Goal: Task Accomplishment & Management: Complete application form

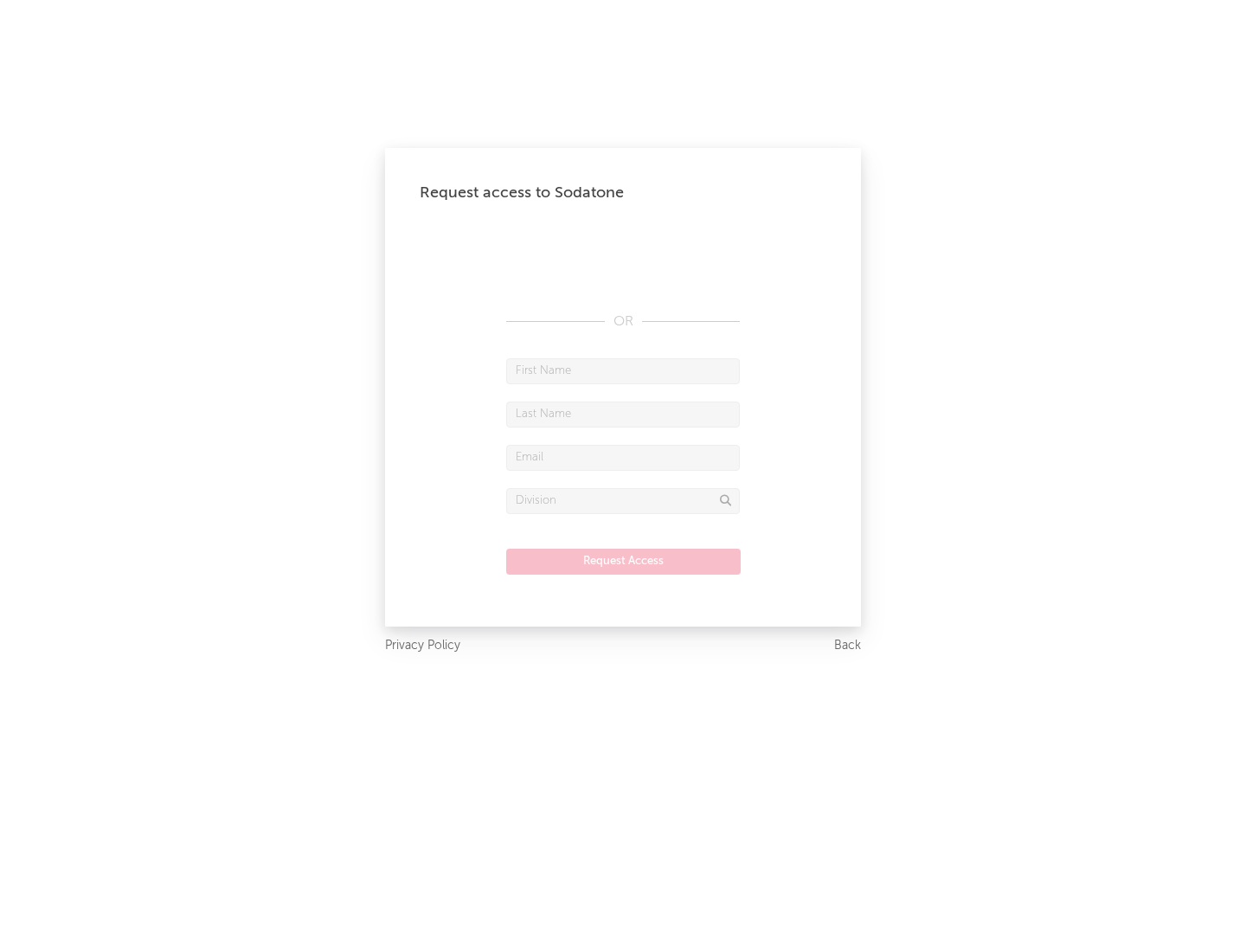
click at [623, 371] on input "text" at bounding box center [623, 371] width 233 height 25
type input "[PERSON_NAME]"
click at [623, 414] on input "text" at bounding box center [623, 415] width 233 height 25
type input "[PERSON_NAME]"
click at [623, 457] on input "text" at bounding box center [623, 458] width 233 height 25
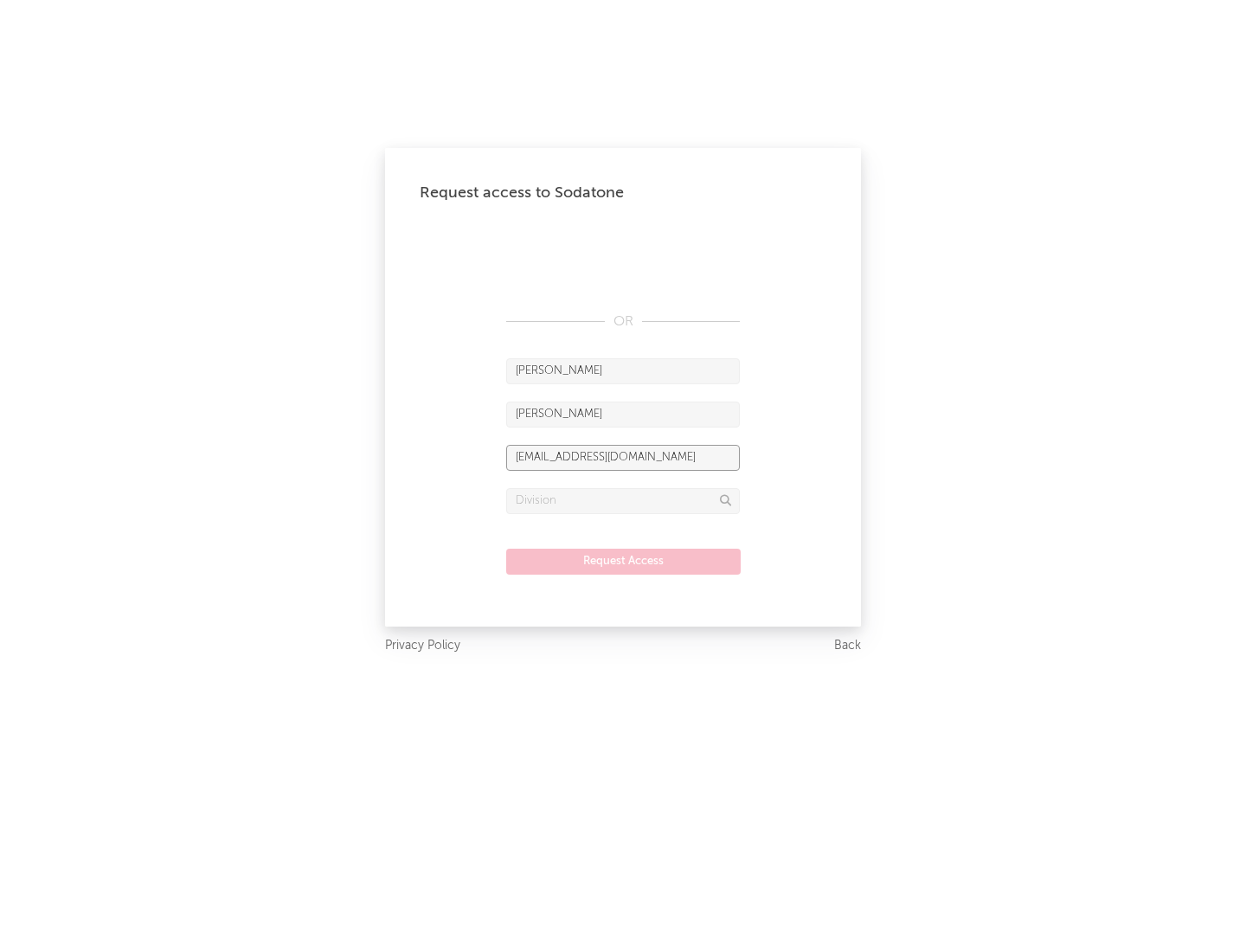
type input "[EMAIL_ADDRESS][DOMAIN_NAME]"
click at [623, 500] on input "text" at bounding box center [623, 501] width 233 height 25
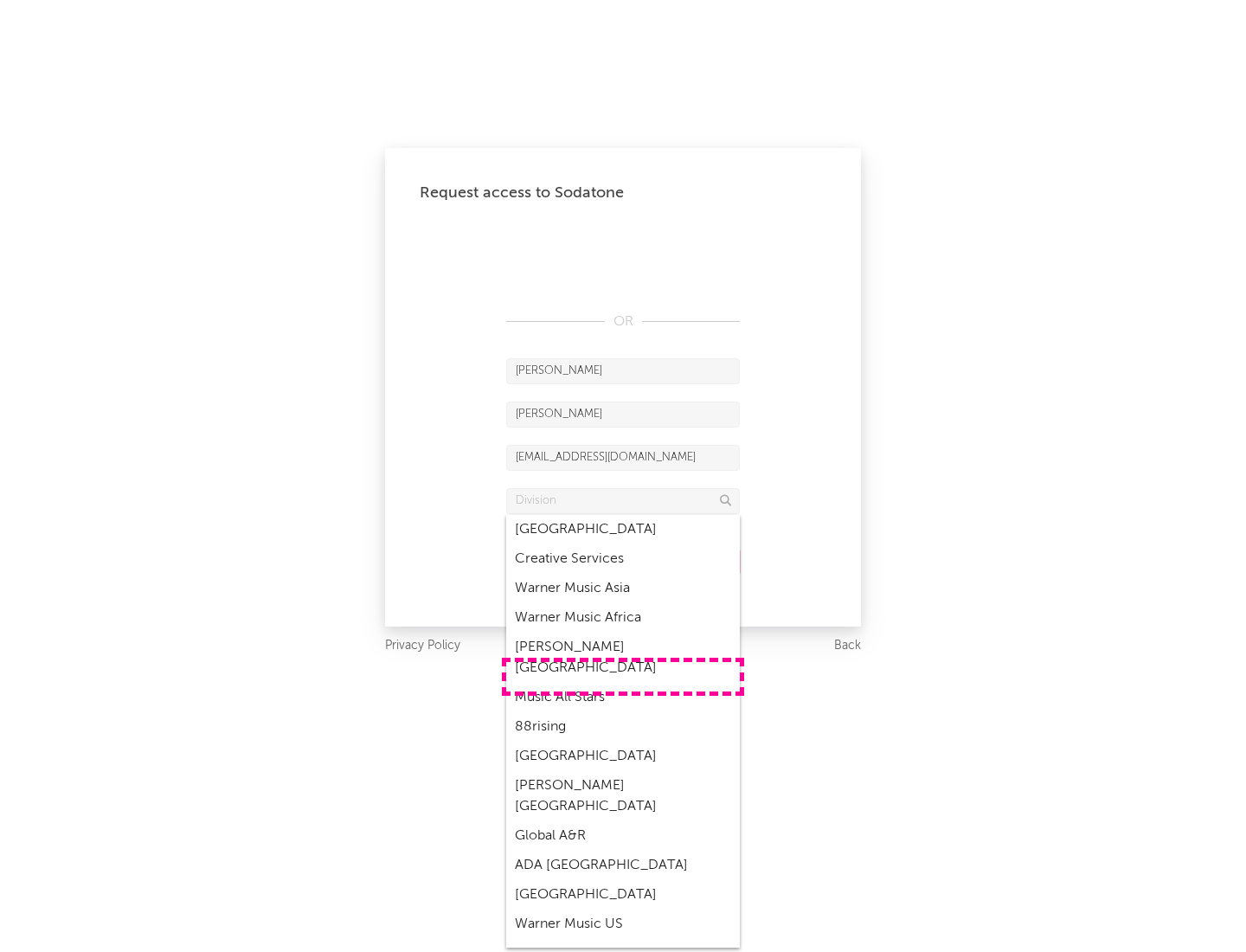
click at [623, 683] on div "Music All Stars" at bounding box center [623, 698] width 233 height 29
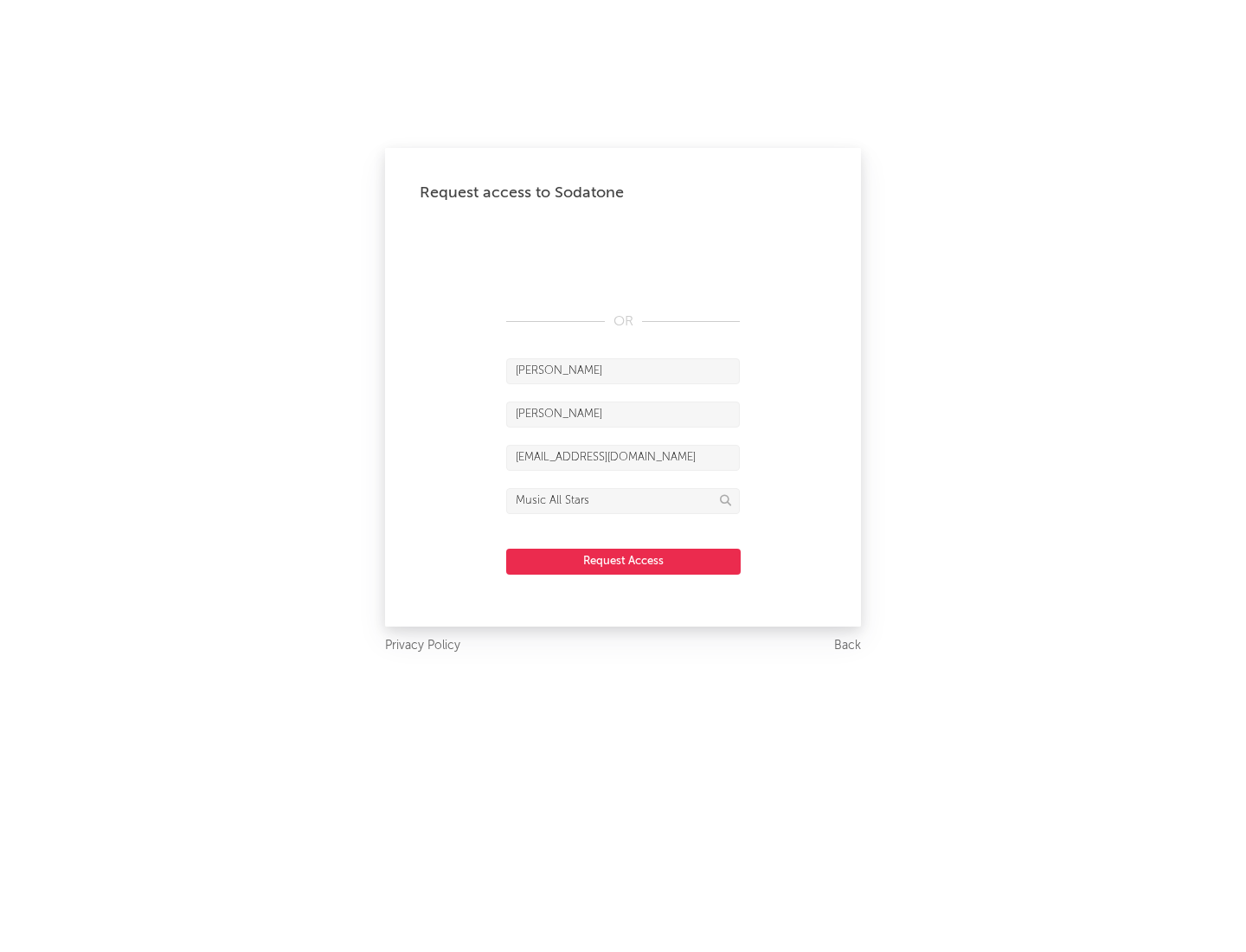
type input "Music All Stars"
click at [623, 561] on button "Request Access" at bounding box center [623, 562] width 234 height 25
